Goal: Task Accomplishment & Management: Use online tool/utility

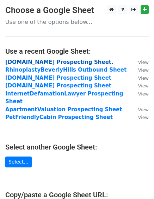
click at [28, 64] on strong "FortWorthDumpsterRental.com Prospecting Sheet." at bounding box center [59, 62] width 108 height 6
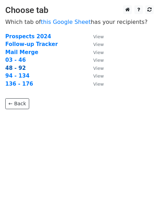
click at [12, 70] on strong "48 - 92" at bounding box center [15, 68] width 20 height 6
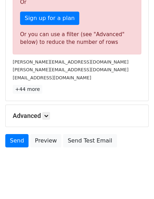
scroll to position [226, 0]
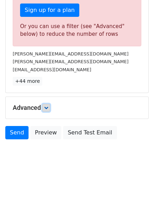
click at [48, 109] on icon at bounding box center [46, 108] width 4 height 4
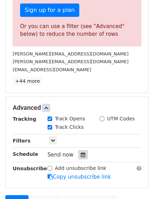
click at [81, 154] on icon at bounding box center [83, 155] width 5 height 5
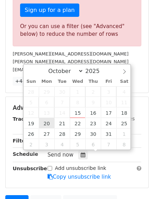
type input "2025-10-20 12:00"
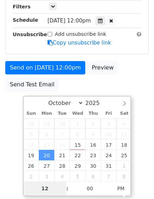
scroll to position [180, 0]
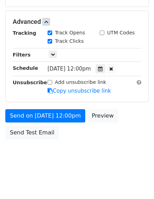
scroll to position [160, 0]
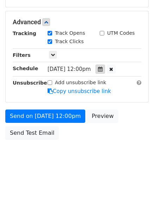
click at [102, 70] on icon at bounding box center [100, 69] width 5 height 5
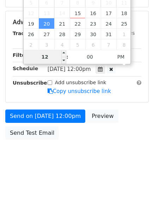
click at [49, 57] on input "12" at bounding box center [45, 57] width 43 height 14
type input "2"
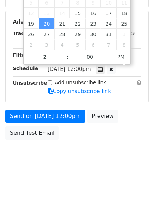
type input "2025-10-20 14:00"
click at [139, 43] on div "Track Clicks" at bounding box center [94, 42] width 104 height 8
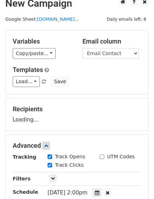
scroll to position [0, 0]
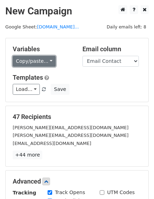
click at [38, 58] on link "Copy/paste..." at bounding box center [34, 61] width 43 height 11
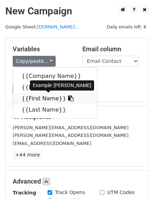
click at [42, 98] on link "{{First Name}}" at bounding box center [55, 98] width 84 height 11
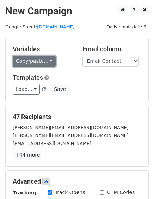
click at [41, 64] on link "Copy/paste..." at bounding box center [34, 61] width 43 height 11
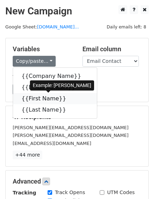
click at [33, 97] on link "{{First Name}}" at bounding box center [55, 98] width 84 height 11
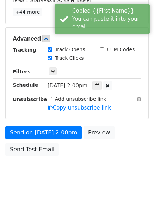
scroll to position [160, 0]
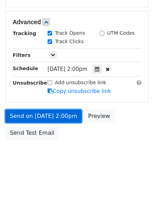
click at [29, 118] on link "Send on Oct 20 at 2:00pm" at bounding box center [43, 116] width 76 height 13
